Goal: Task Accomplishment & Management: Complete application form

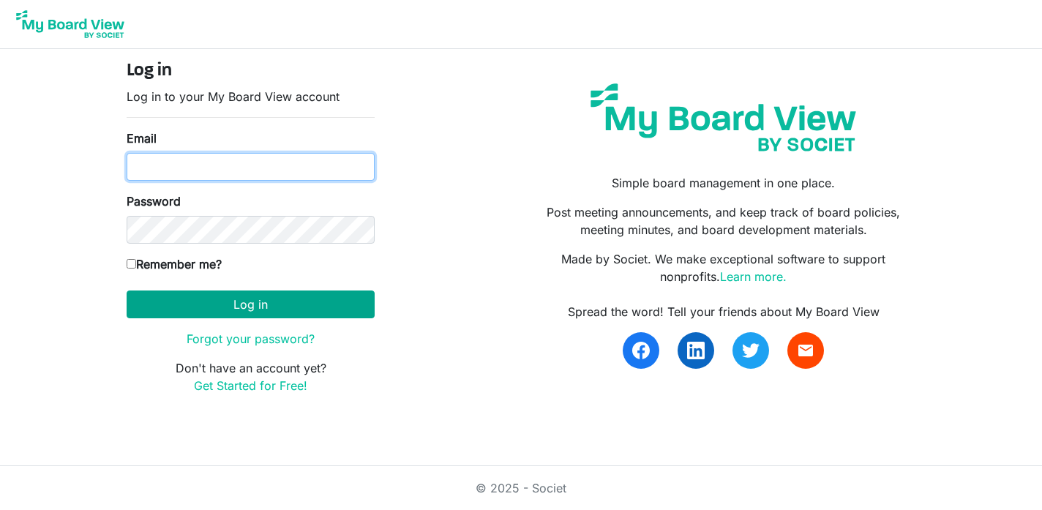
type input "[PERSON_NAME][EMAIL_ADDRESS][DOMAIN_NAME]"
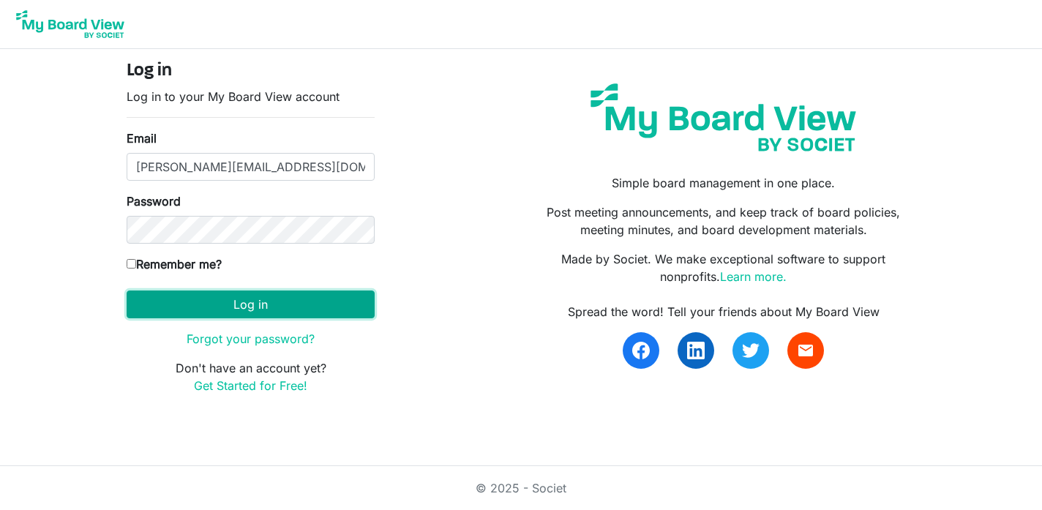
click at [252, 307] on button "Log in" at bounding box center [251, 304] width 248 height 28
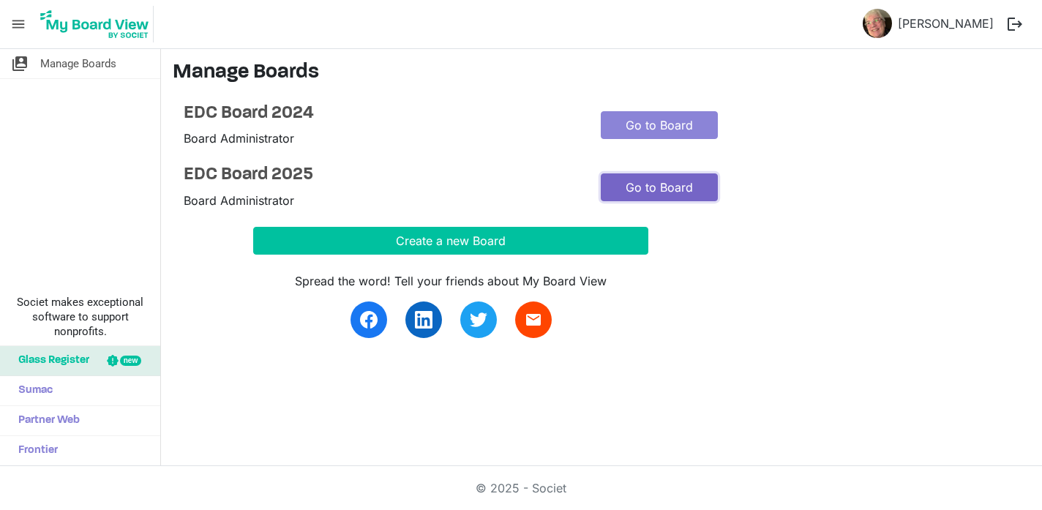
click at [650, 188] on link "Go to Board" at bounding box center [659, 187] width 117 height 28
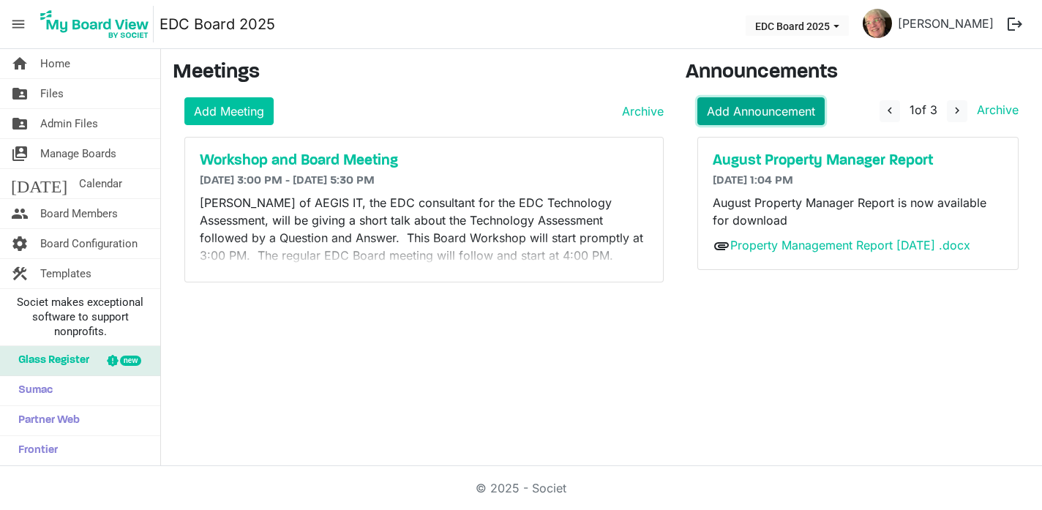
click at [749, 112] on link "Add Announcement" at bounding box center [760, 111] width 127 height 28
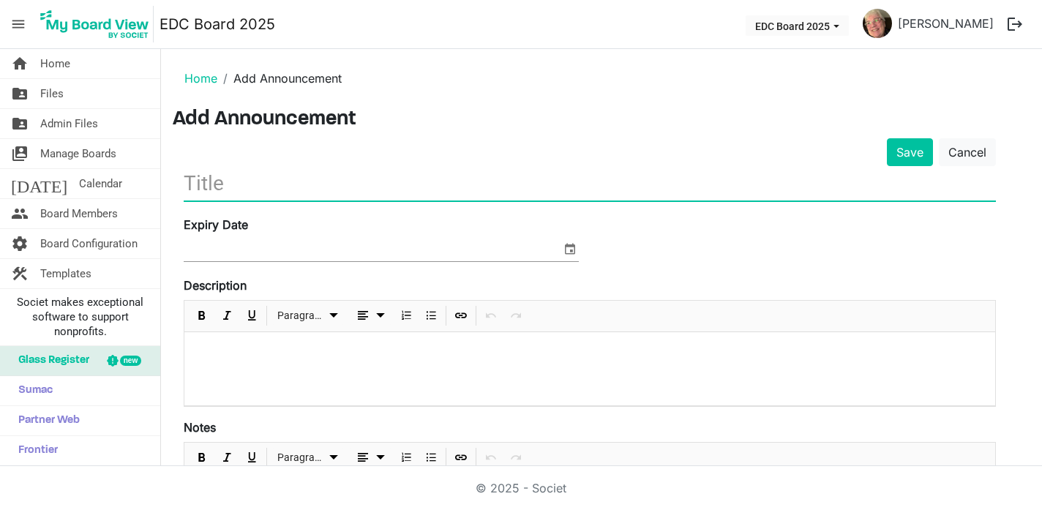
click at [300, 192] on input "text" at bounding box center [590, 183] width 812 height 34
type input "Special EDC Board Meeting"
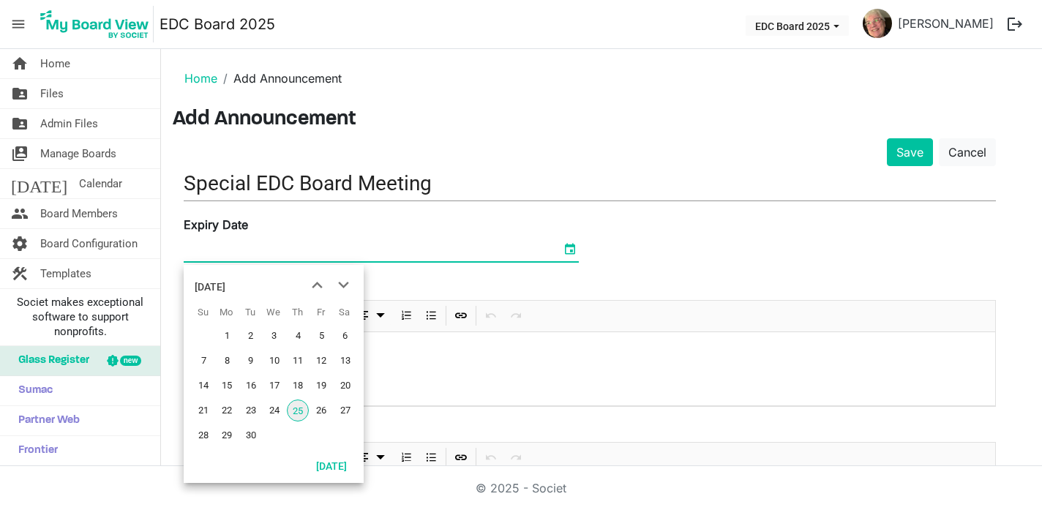
click at [572, 250] on span "select" at bounding box center [570, 248] width 18 height 19
click at [342, 286] on span "next month" at bounding box center [344, 285] width 26 height 26
click at [322, 334] on span "3" at bounding box center [321, 336] width 22 height 22
type input "10/3/2025"
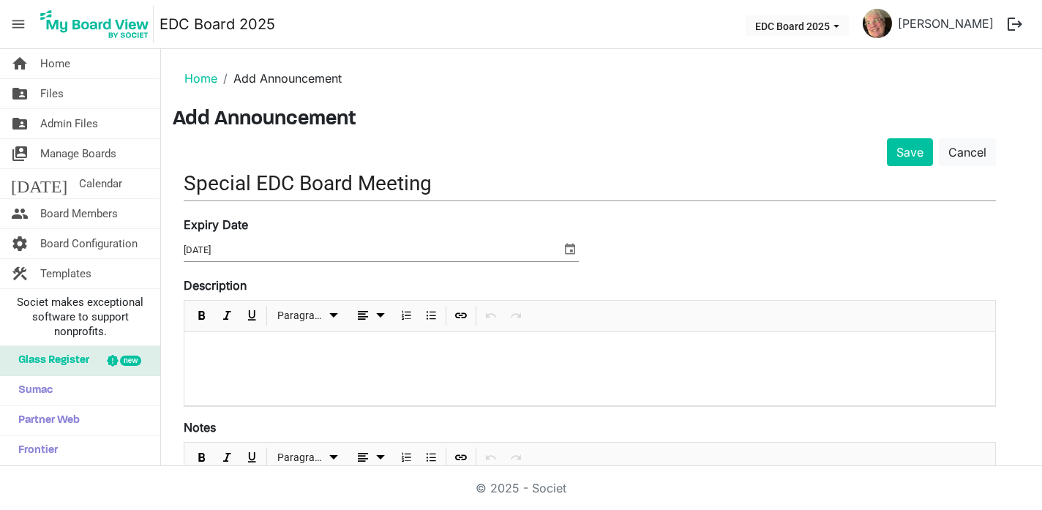
click at [347, 342] on div at bounding box center [589, 368] width 811 height 73
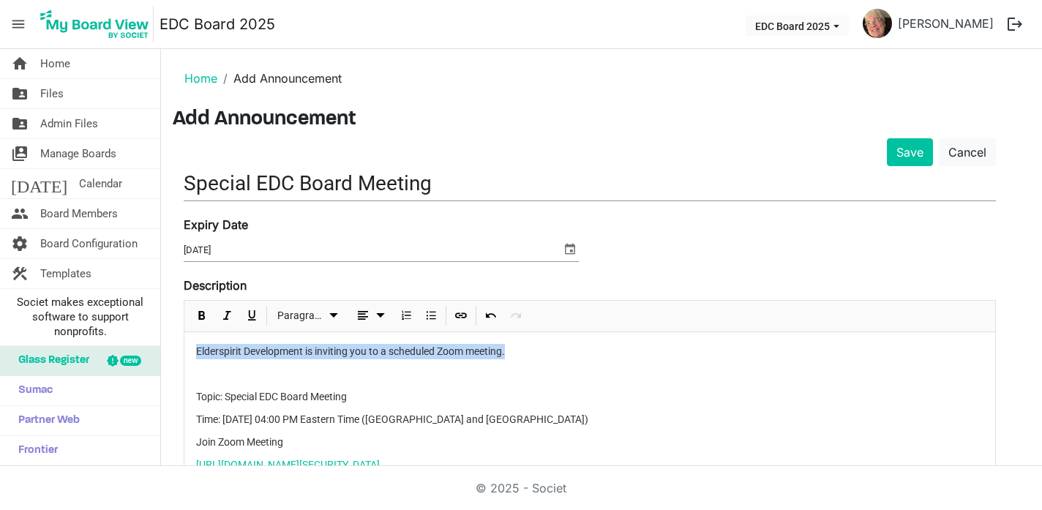
drag, startPoint x: 512, startPoint y: 353, endPoint x: 191, endPoint y: 353, distance: 321.2
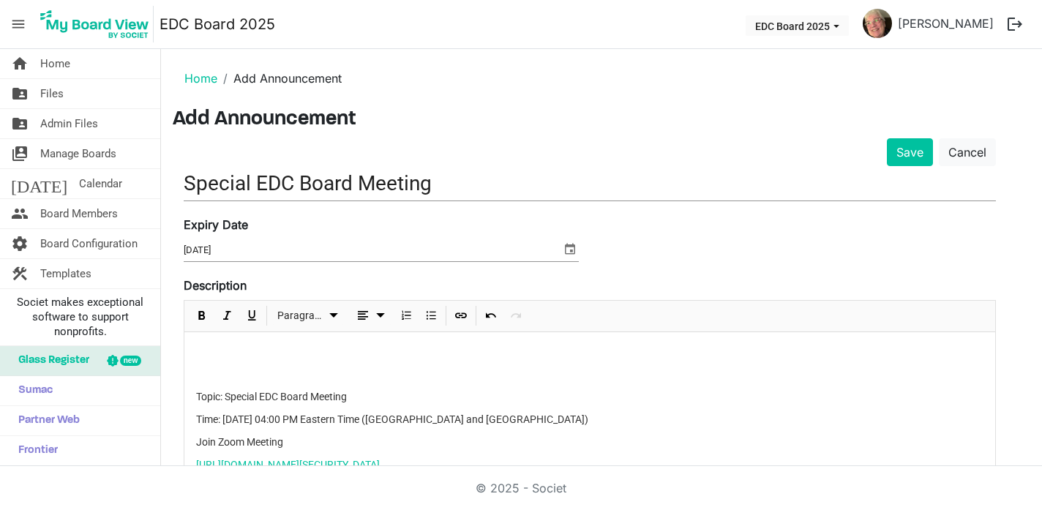
click at [198, 396] on p "Topic: Special EDC Board Meeting" at bounding box center [589, 396] width 787 height 15
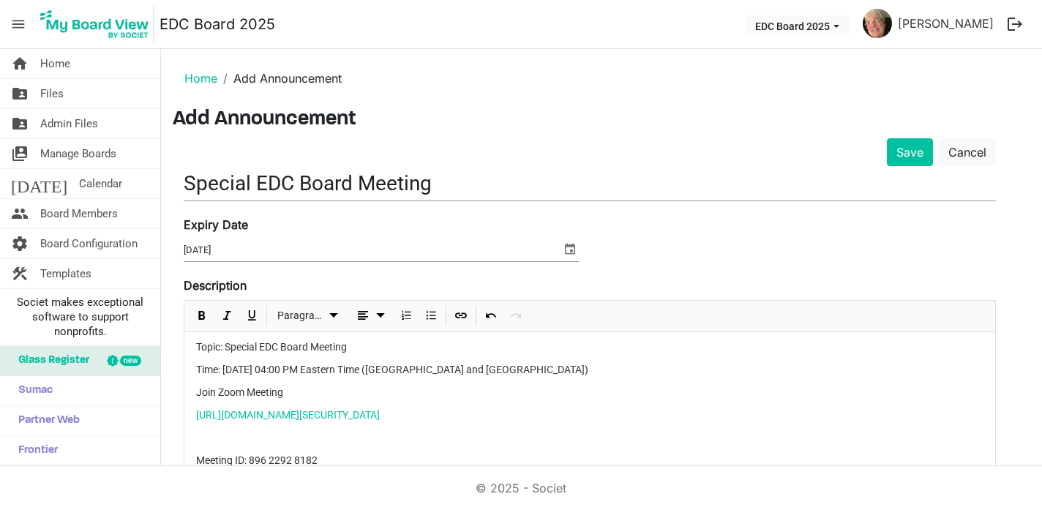
scroll to position [6, 0]
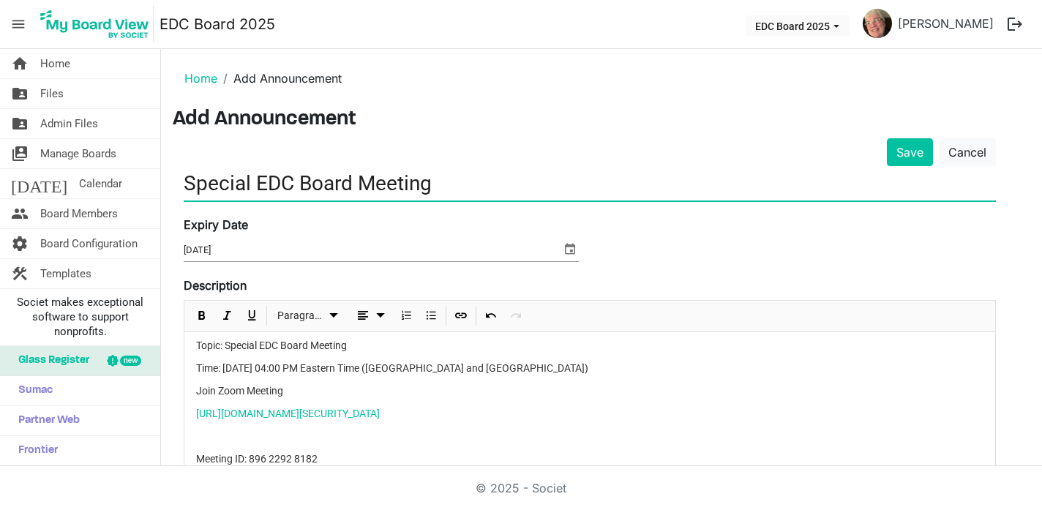
click at [449, 182] on input "Special EDC Board Meeting" at bounding box center [590, 183] width 812 height 34
type input "Special EDC Board Meeting [DATE] 4:00 PM AP Room"
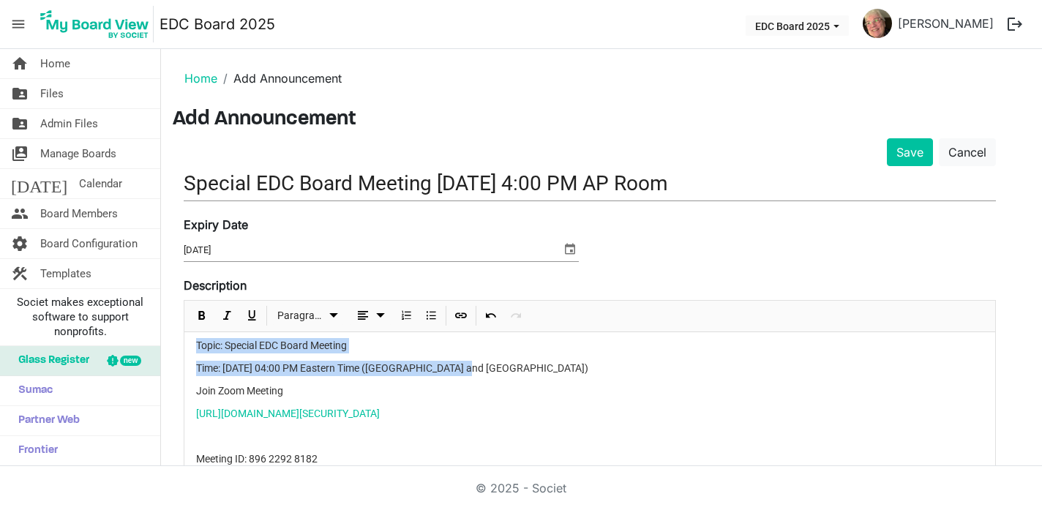
drag, startPoint x: 476, startPoint y: 370, endPoint x: 193, endPoint y: 340, distance: 284.0
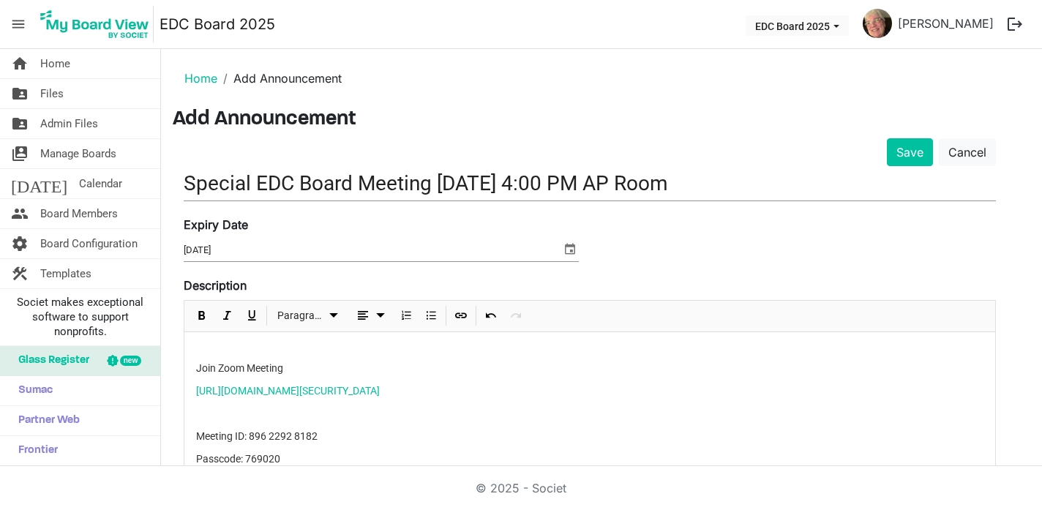
click at [196, 370] on p "Join Zoom Meeting" at bounding box center [589, 368] width 787 height 15
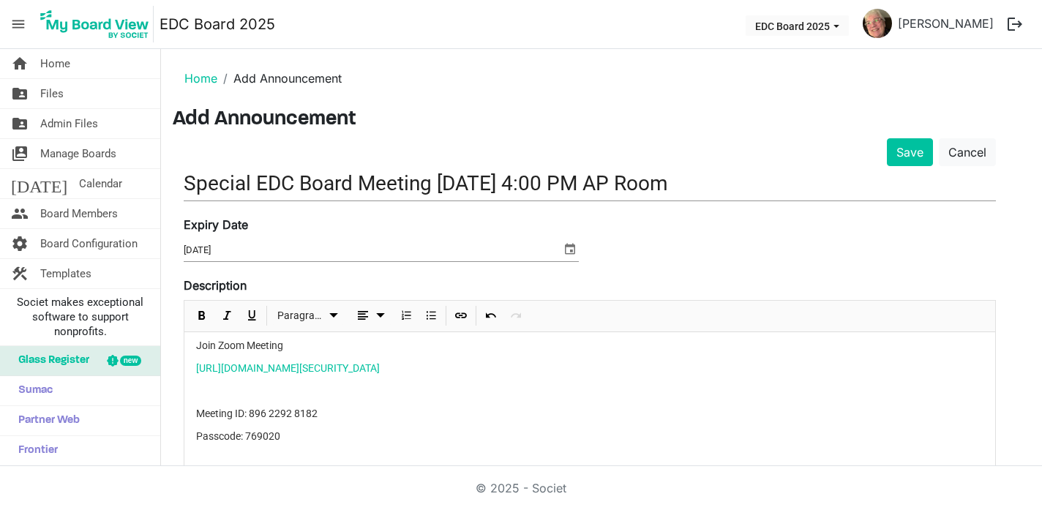
click at [205, 397] on p at bounding box center [589, 390] width 787 height 15
click at [197, 415] on p "Passcode: 769020" at bounding box center [589, 413] width 787 height 15
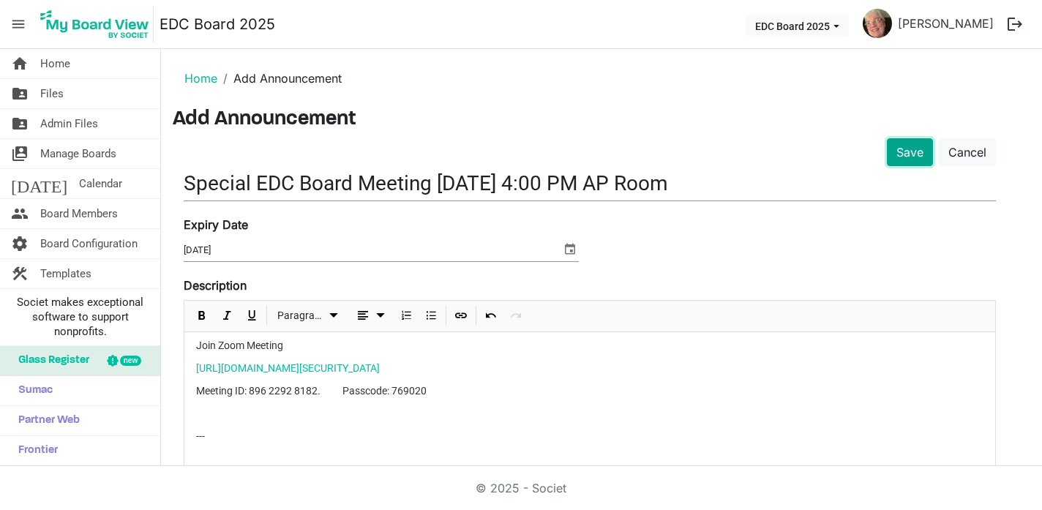
click at [915, 149] on button "Save" at bounding box center [910, 152] width 46 height 28
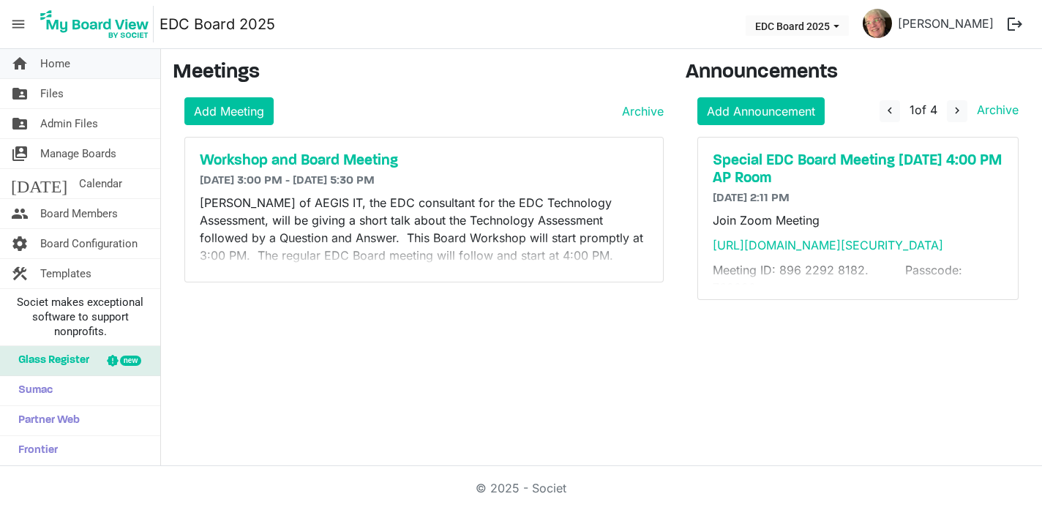
click at [64, 64] on span "Home" at bounding box center [55, 63] width 30 height 29
